Goal: Task Accomplishment & Management: Use online tool/utility

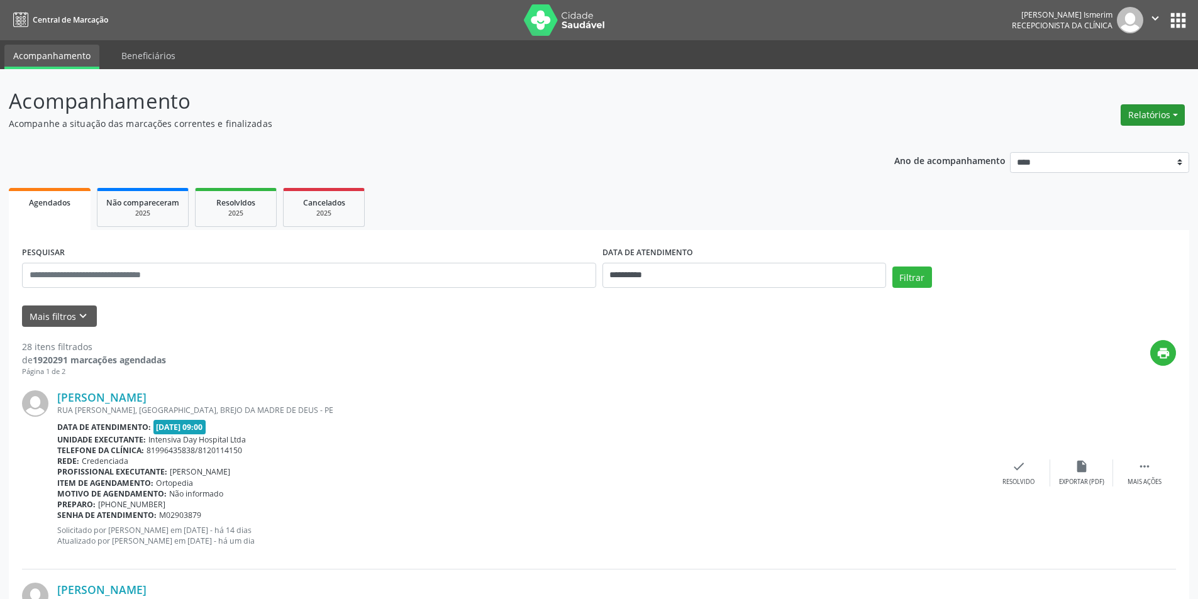
click at [1154, 121] on button "Relatórios" at bounding box center [1153, 114] width 64 height 21
click at [1132, 134] on link "Agendamentos" at bounding box center [1117, 142] width 135 height 18
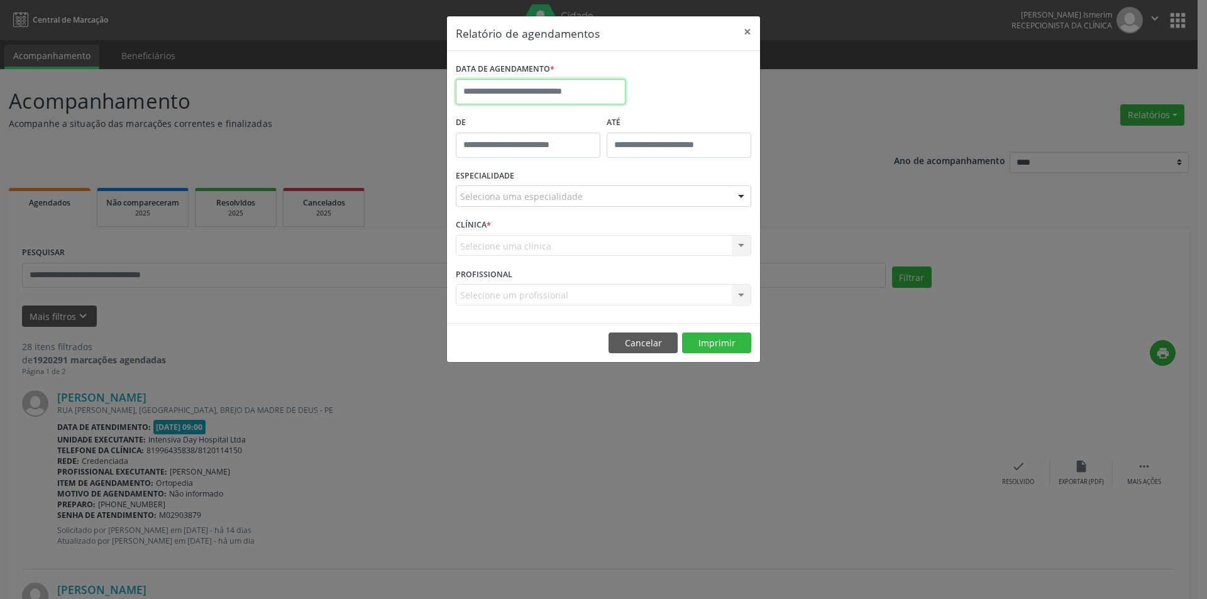
click at [558, 96] on input "text" at bounding box center [541, 91] width 170 height 25
click at [587, 176] on span "11" at bounding box center [580, 182] width 25 height 25
type input "**********"
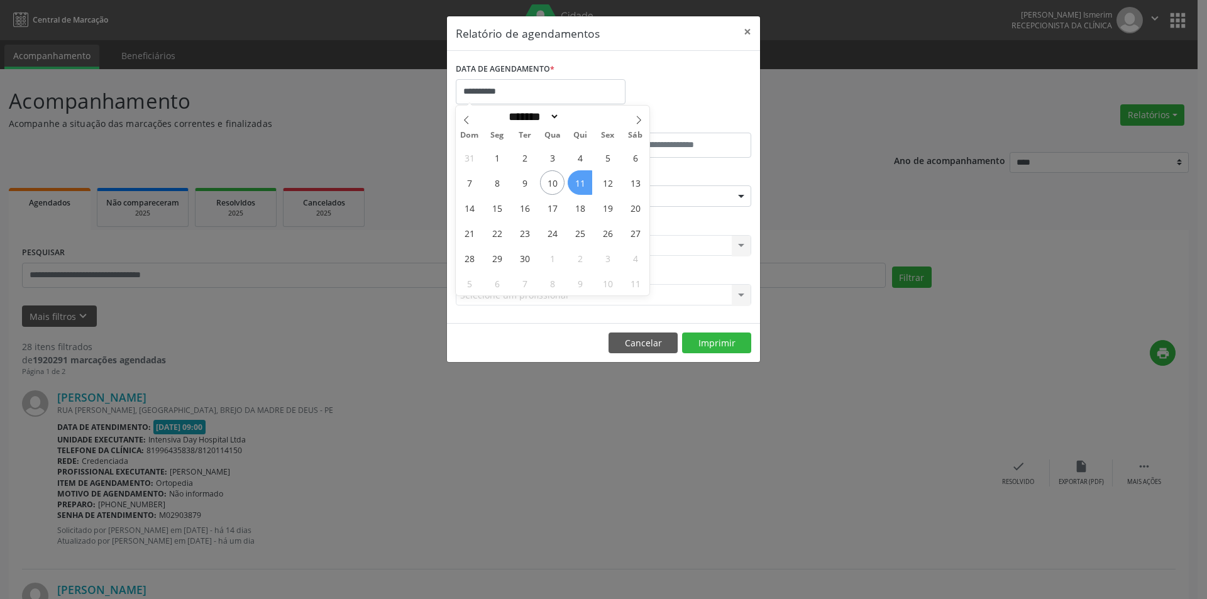
click at [587, 176] on span "11" at bounding box center [580, 182] width 25 height 25
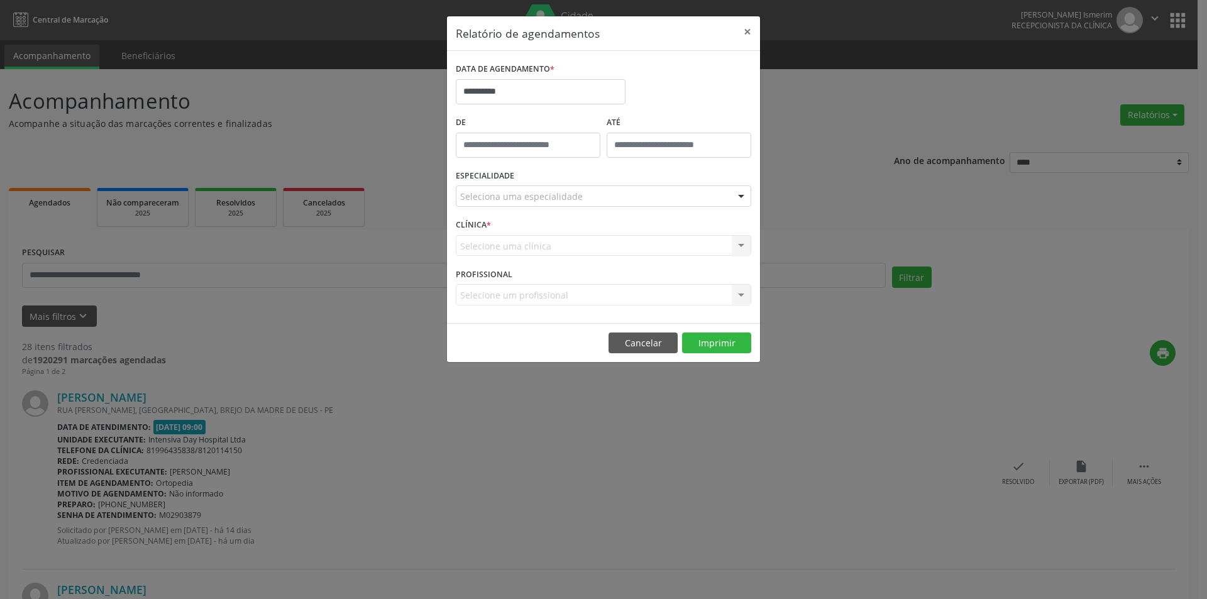
click at [584, 193] on div "Seleciona uma especialidade" at bounding box center [604, 196] width 296 height 21
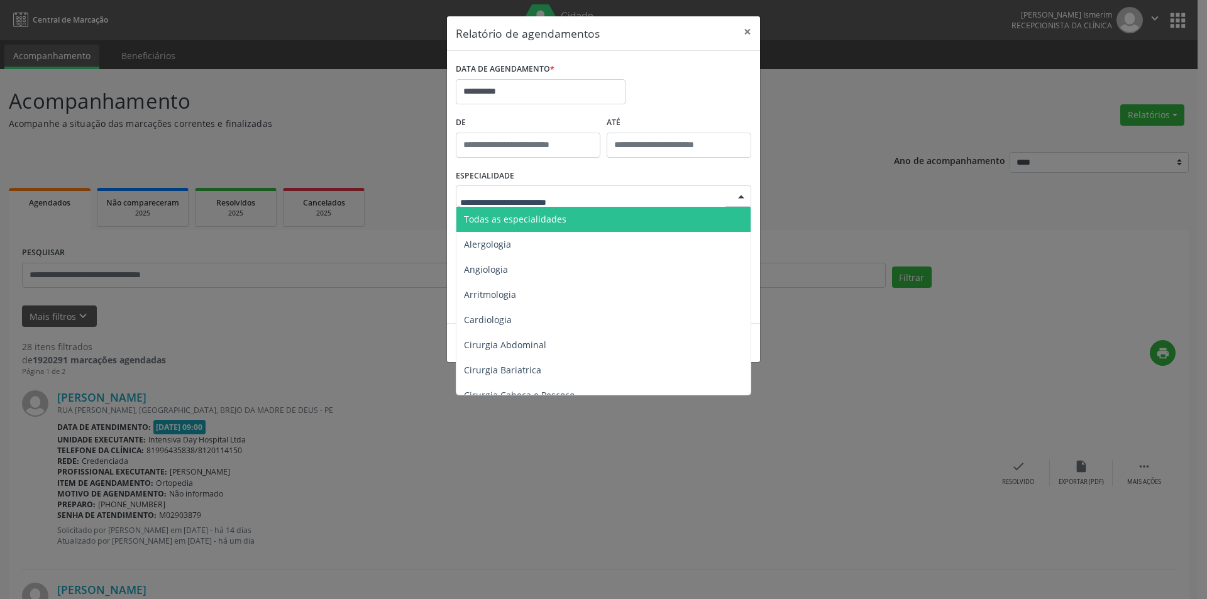
click at [577, 221] on span "Todas as especialidades" at bounding box center [605, 219] width 296 height 25
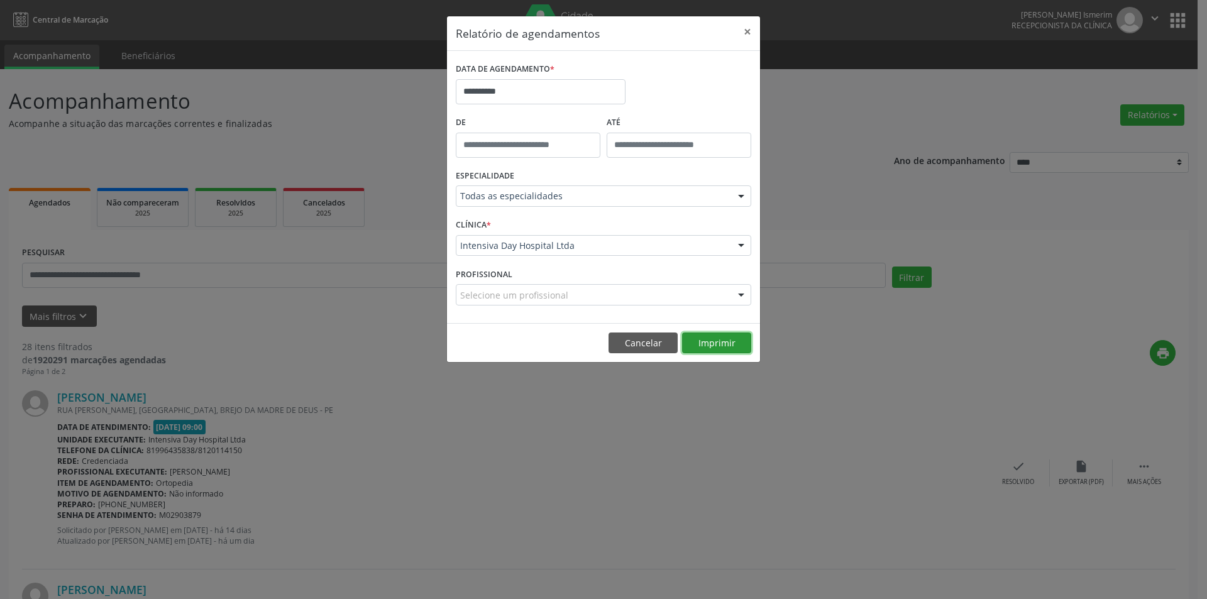
click at [700, 338] on button "Imprimir" at bounding box center [716, 343] width 69 height 21
